Goal: Understand site structure: Understand site structure

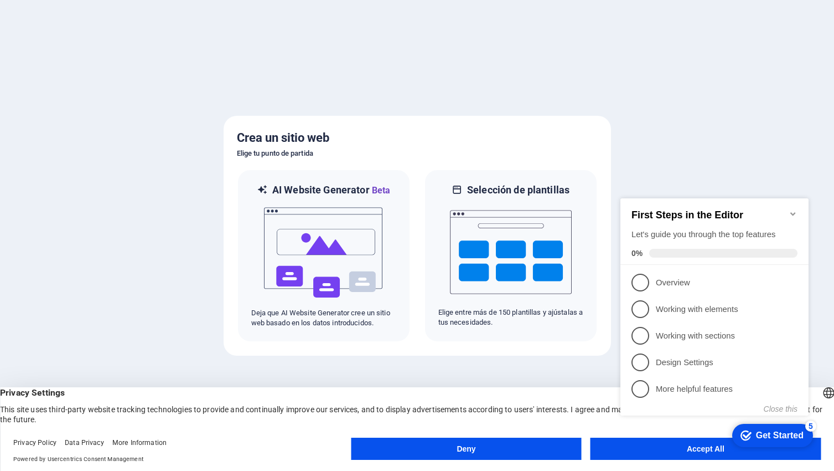
click div "checkmark Get Started 5 First Steps in the Editor Let's guide you through the t…"
click at [648, 277] on span "1" at bounding box center [641, 282] width 18 height 18
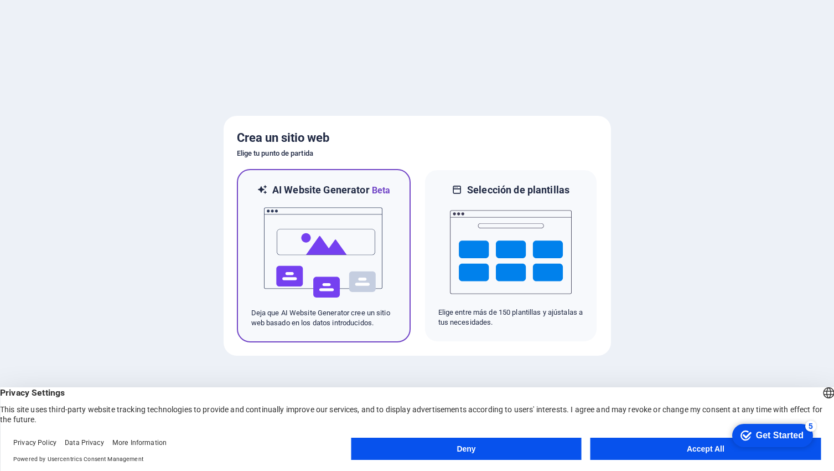
click at [347, 229] on img at bounding box center [324, 252] width 122 height 111
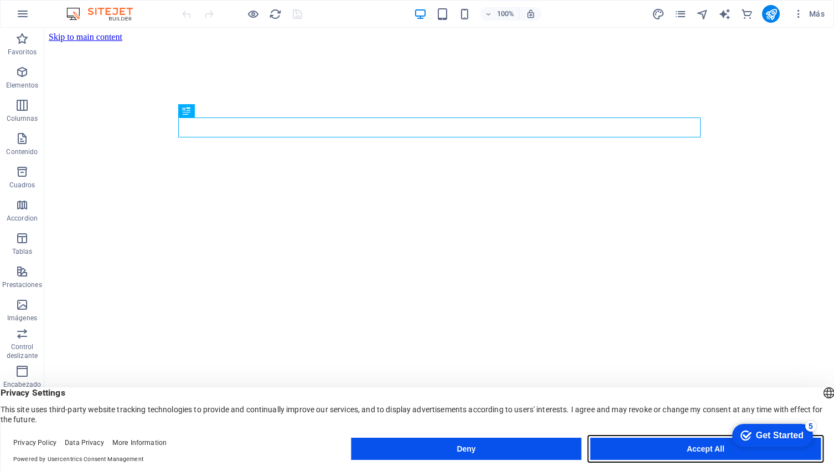
click at [688, 445] on button "Accept All" at bounding box center [706, 448] width 230 height 22
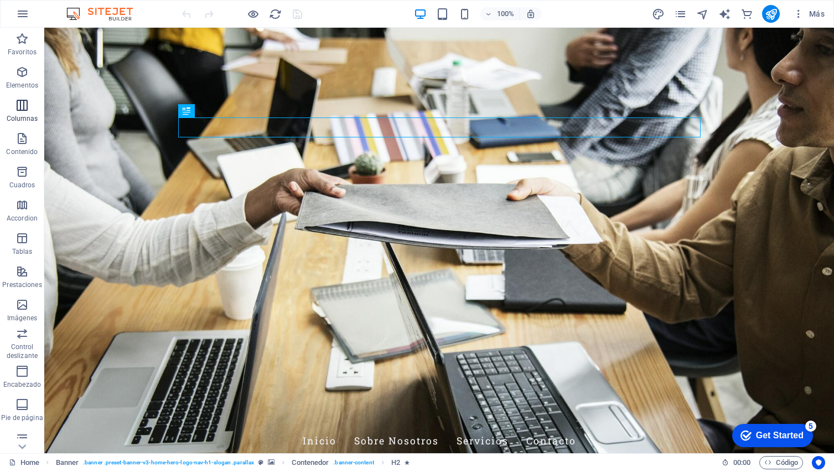
click at [21, 108] on icon "button" at bounding box center [21, 105] width 13 height 13
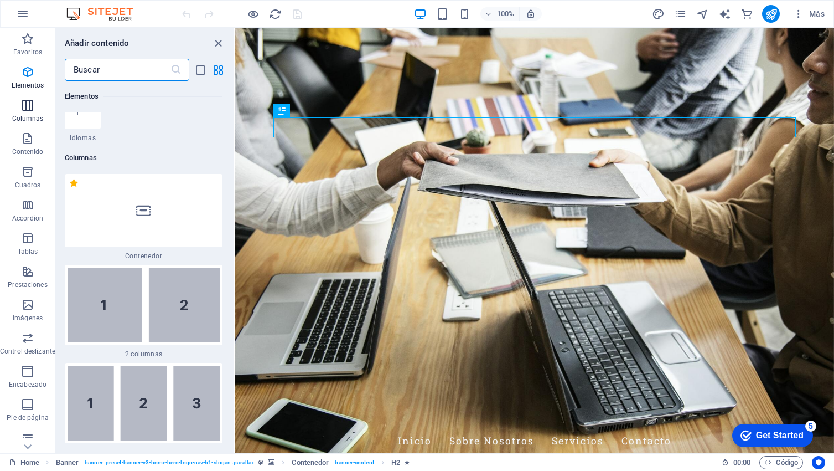
scroll to position [639, 0]
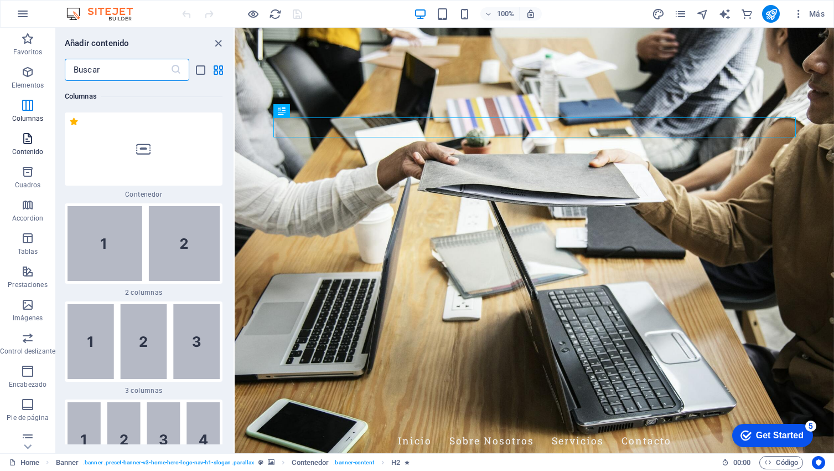
click at [27, 147] on p "Contenido" at bounding box center [28, 151] width 32 height 9
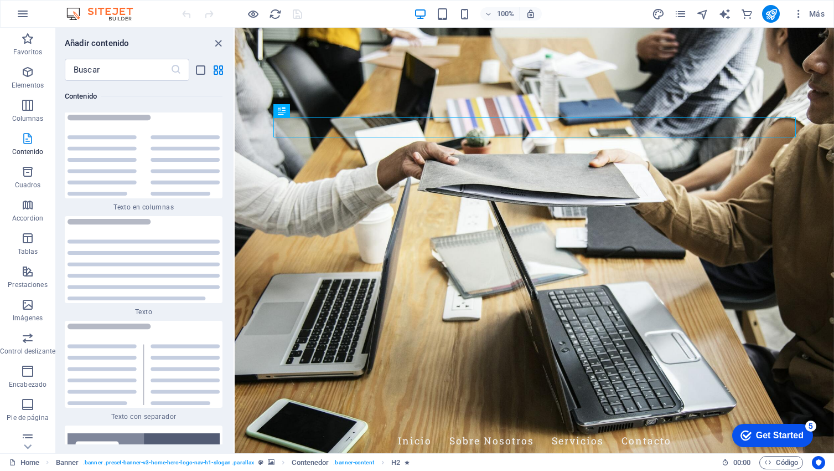
scroll to position [3769, 0]
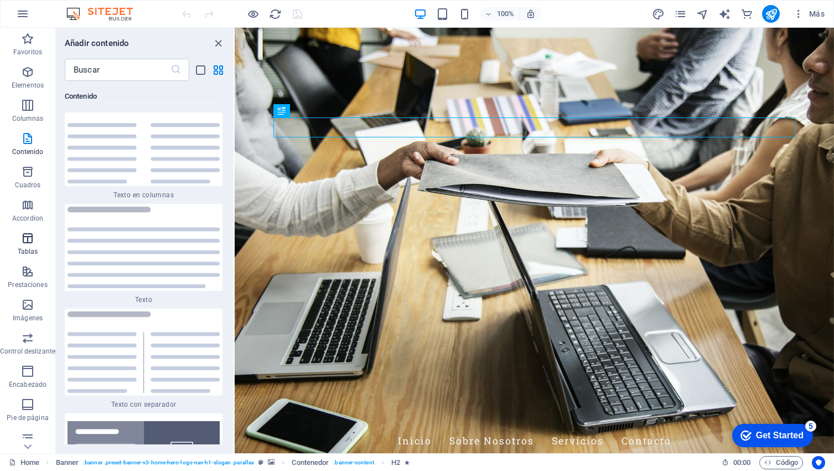
click at [39, 236] on span "Tablas" at bounding box center [27, 244] width 55 height 27
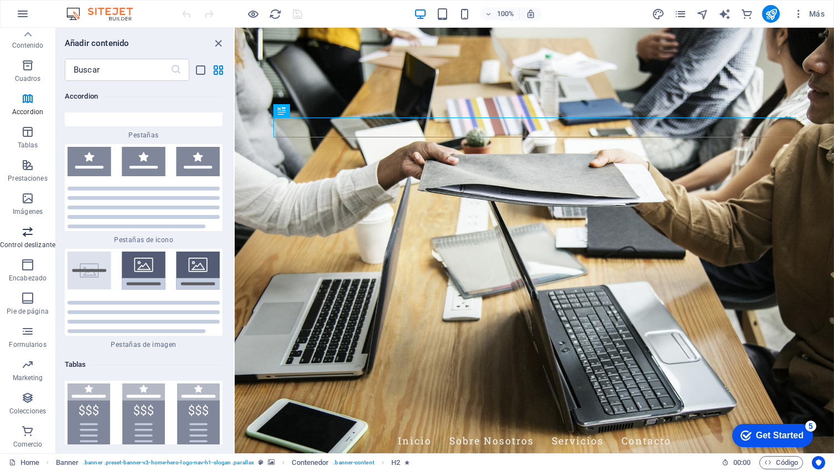
scroll to position [101, 0]
click at [33, 412] on p "Colecciones" at bounding box center [27, 415] width 37 height 9
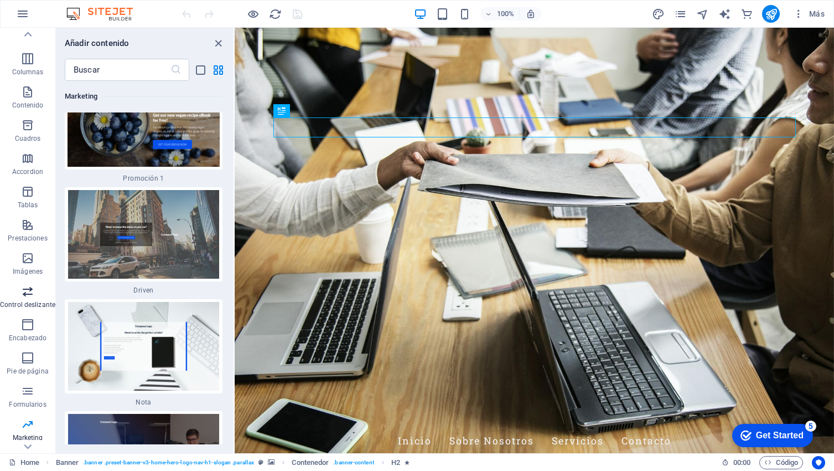
scroll to position [43, 0]
click at [19, 229] on span "Prestaciones" at bounding box center [27, 234] width 55 height 27
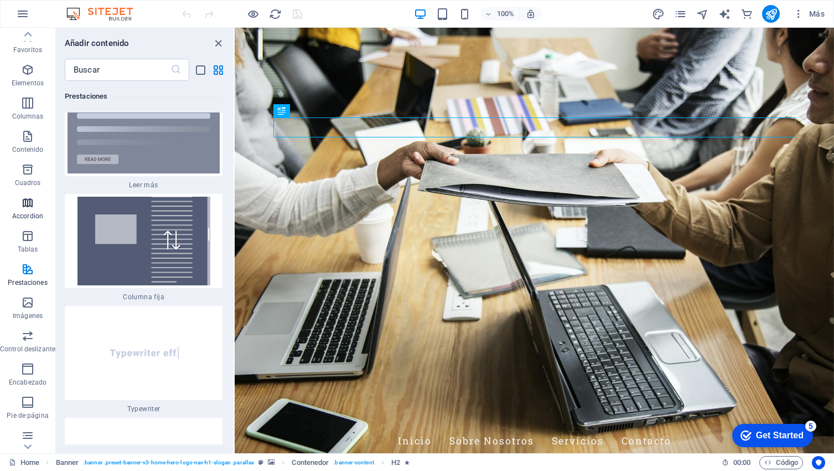
scroll to position [0, 0]
click at [30, 80] on span "Elementos" at bounding box center [27, 78] width 55 height 27
